Goal: Task Accomplishment & Management: Manage account settings

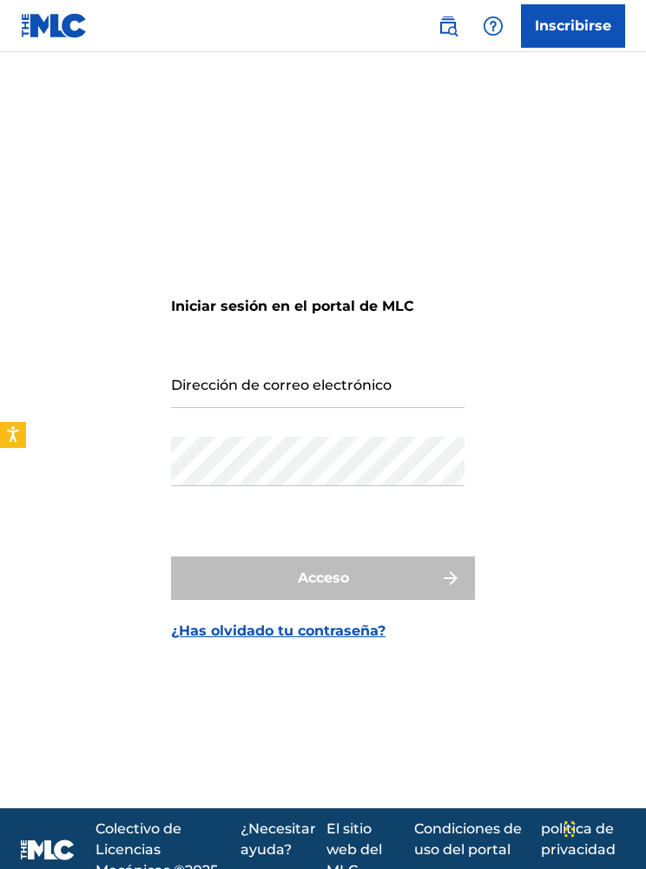
click at [176, 408] on input "Dirección de correo electrónico" at bounding box center [317, 382] width 293 height 49
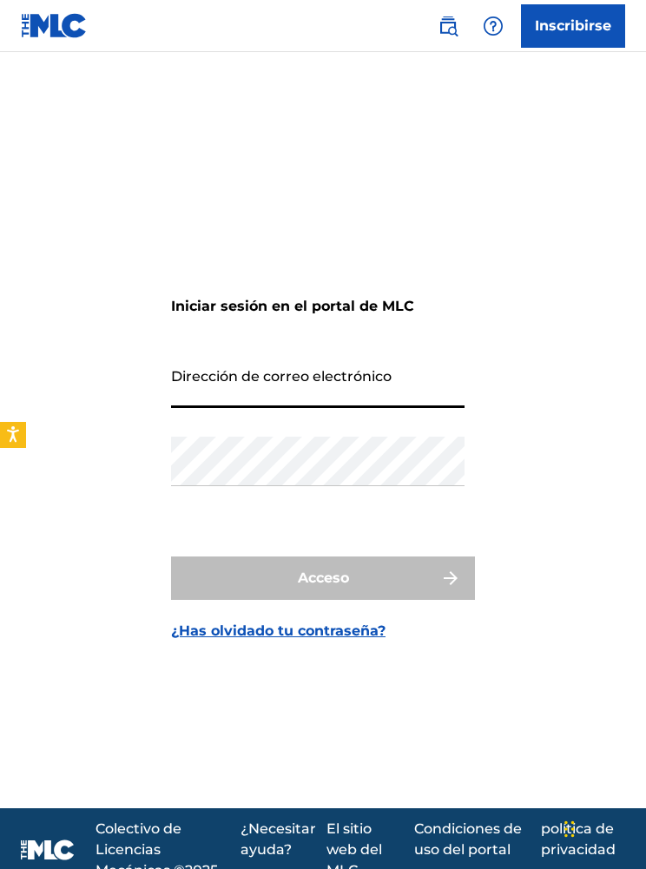
type input "[EMAIL_ADDRESS][DOMAIN_NAME]"
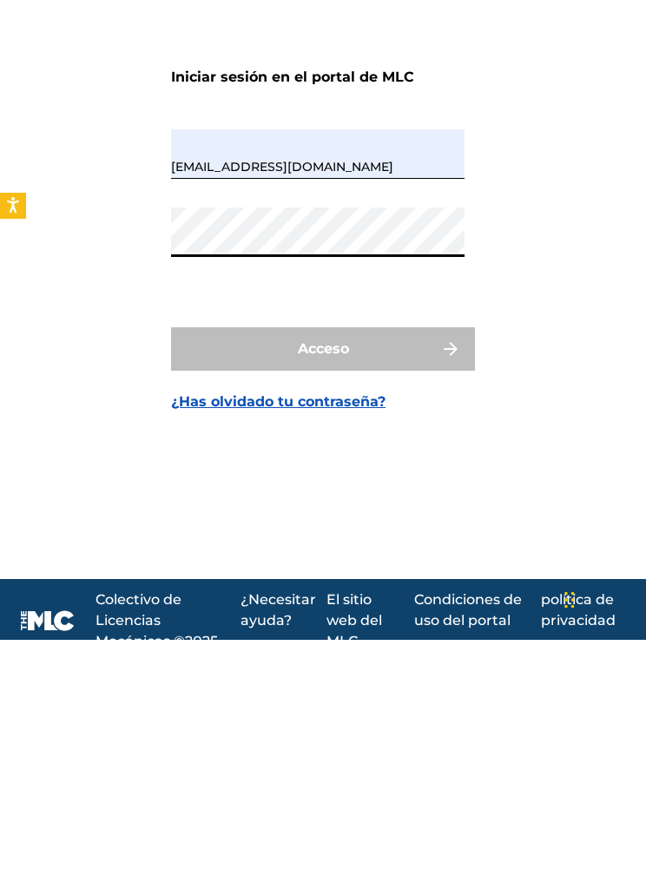
scroll to position [92, 0]
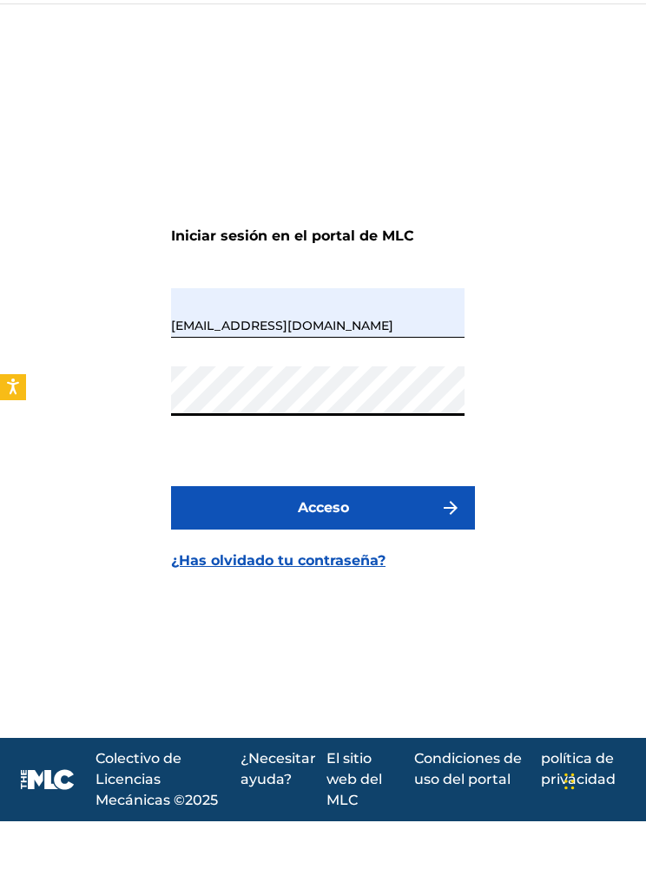
click at [222, 534] on button "Acceso" at bounding box center [323, 555] width 304 height 43
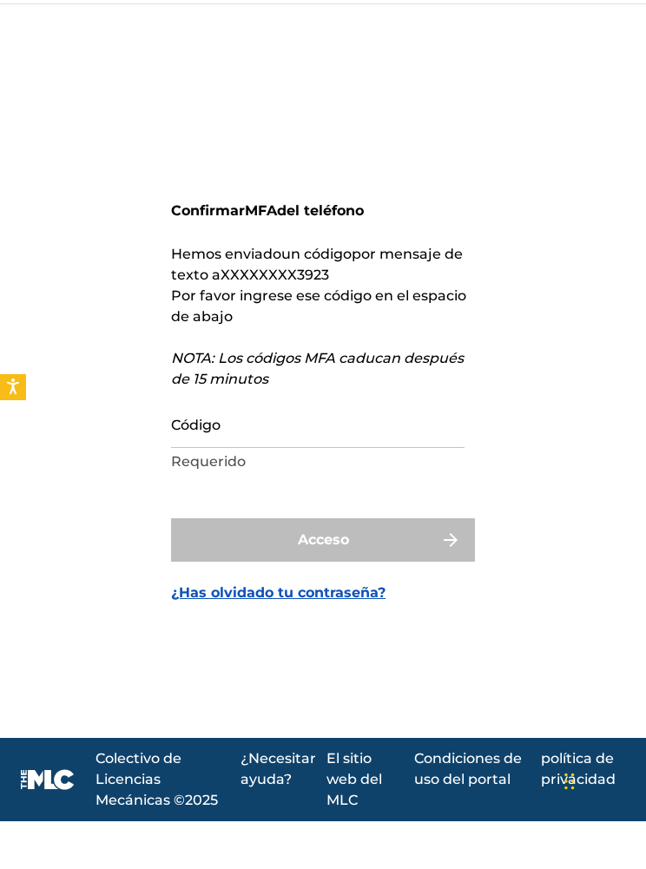
click at [185, 446] on input "Código" at bounding box center [317, 470] width 293 height 49
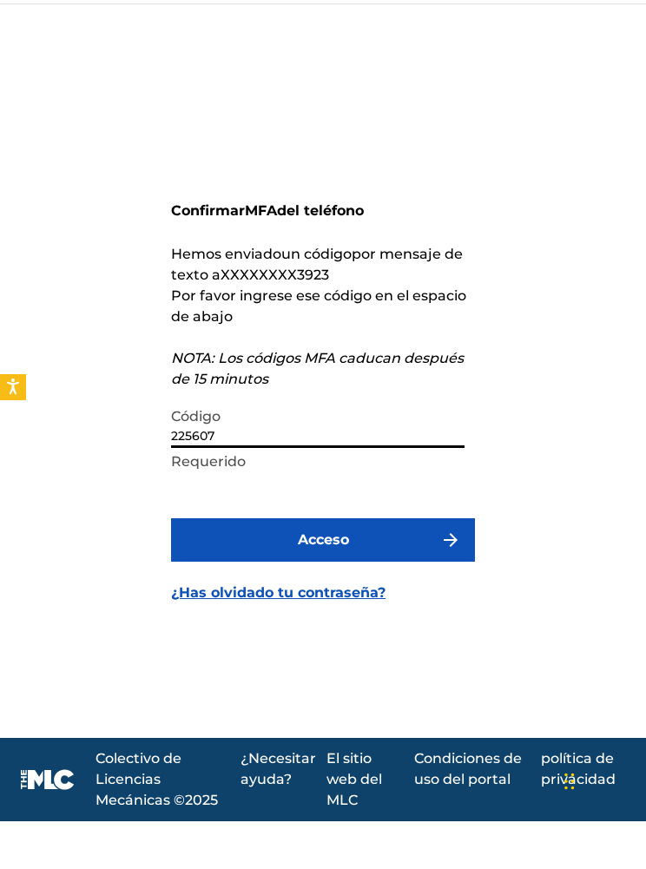
type input "225607"
click at [228, 566] on button "Acceso" at bounding box center [323, 587] width 304 height 43
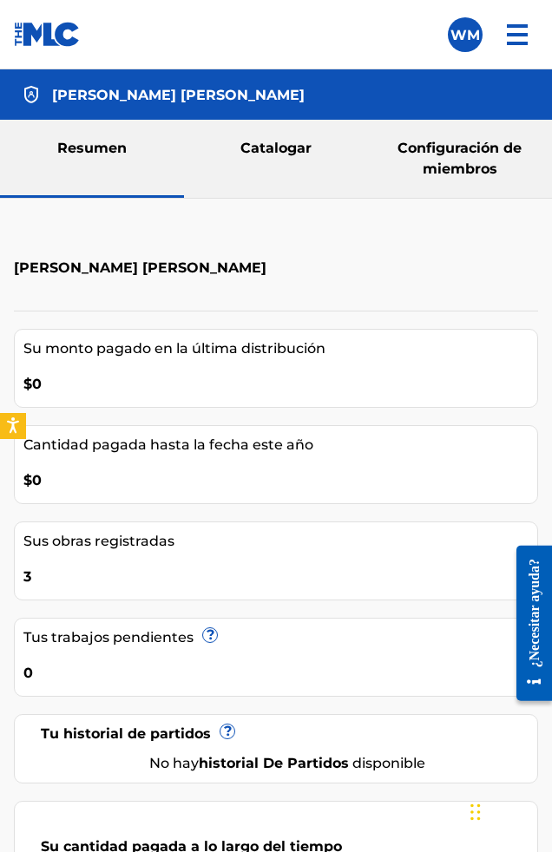
click at [246, 141] on font "Catalogar" at bounding box center [275, 148] width 71 height 16
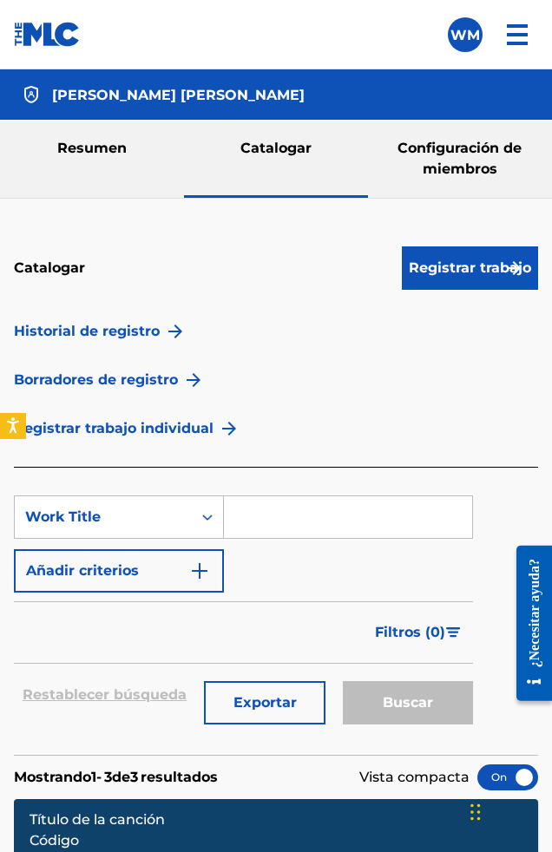
click at [75, 149] on font "Resumen" at bounding box center [91, 148] width 69 height 16
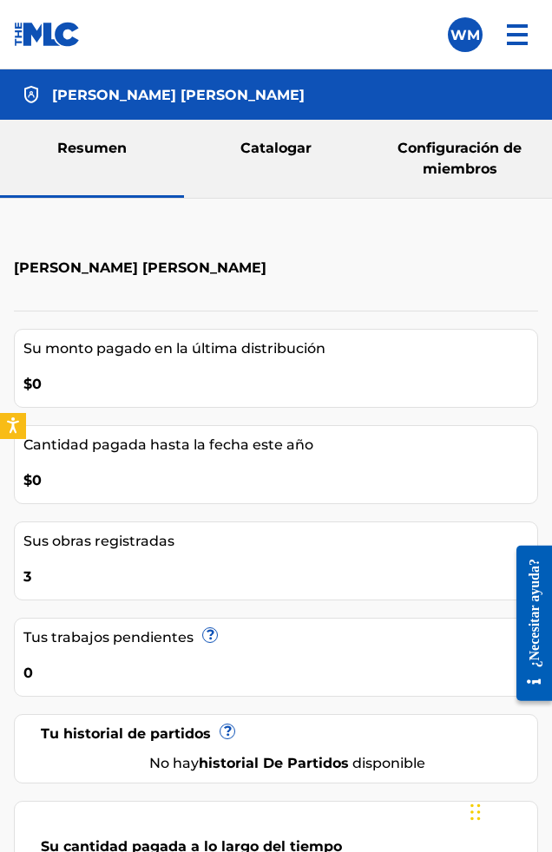
click at [57, 358] on font "Su monto pagado en la última distribución" at bounding box center [174, 348] width 302 height 21
click at [52, 448] on font "Cantidad pagada hasta la fecha este año" at bounding box center [168, 444] width 290 height 16
click at [74, 548] on font "Sus obras registradas" at bounding box center [98, 541] width 151 height 16
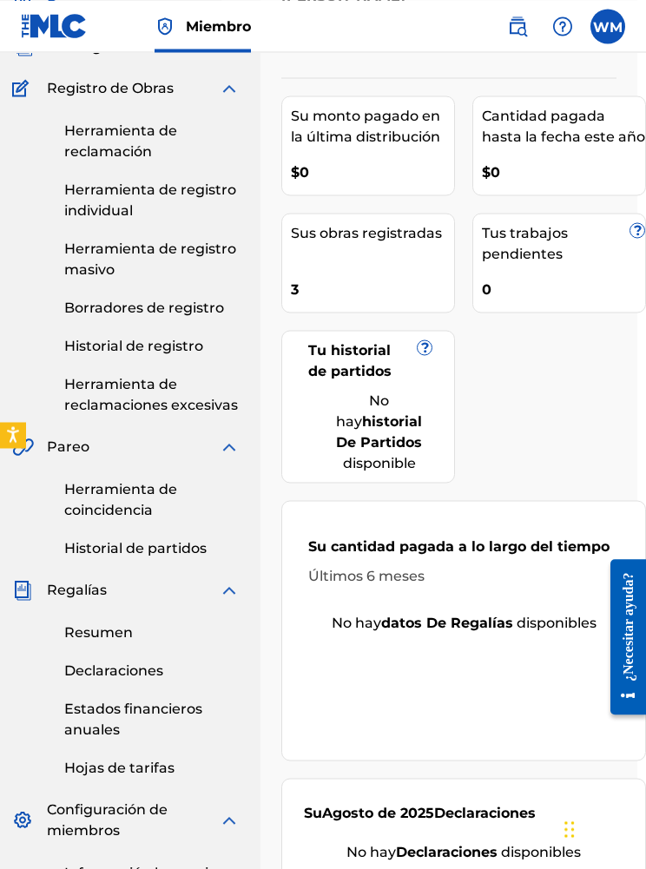
scroll to position [0, 9]
